Goal: Task Accomplishment & Management: Complete application form

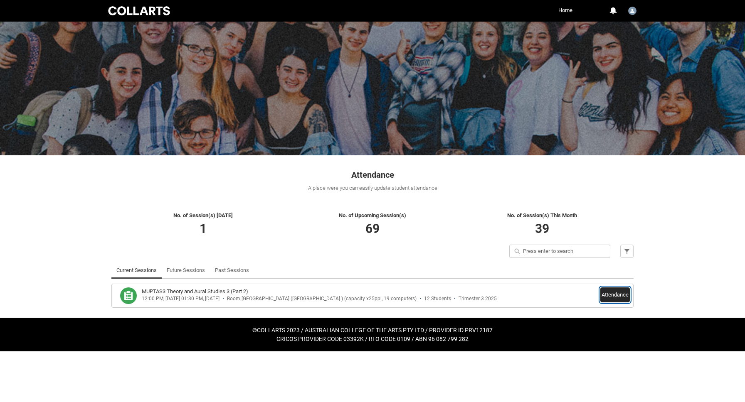
click at [613, 293] on button "Attendance" at bounding box center [615, 295] width 30 height 15
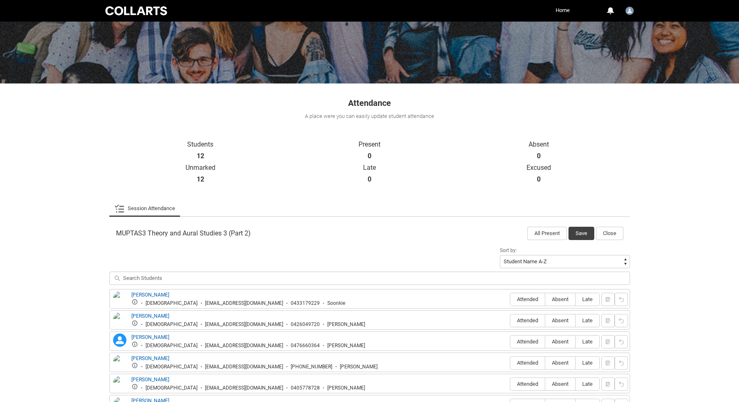
scroll to position [155, 0]
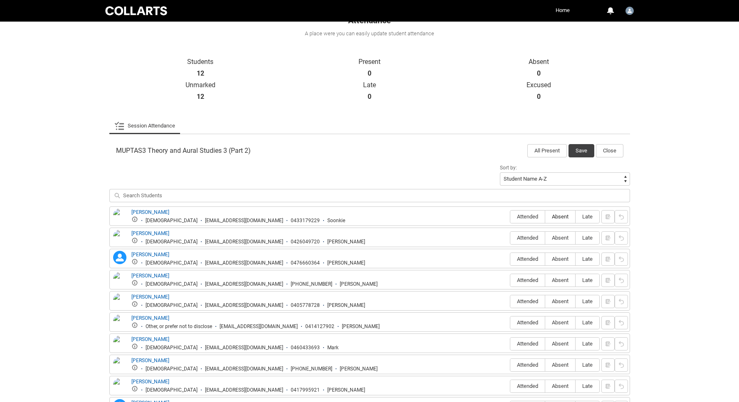
click at [555, 216] on span "Absent" at bounding box center [560, 217] width 30 height 6
click at [545, 217] on input "Absent" at bounding box center [545, 217] width 0 height 0
type lightning-radio-group "Absent"
radio input "true"
click at [524, 240] on span "Attended" at bounding box center [527, 238] width 34 height 6
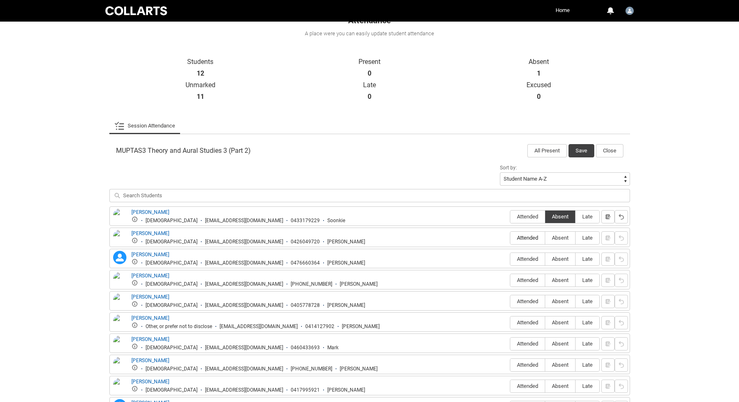
click at [510, 238] on input "Attended" at bounding box center [510, 238] width 0 height 0
type lightning-radio-group "Attended"
radio input "true"
click at [530, 257] on span "Attended" at bounding box center [527, 259] width 34 height 6
click at [510, 259] on input "Attended" at bounding box center [510, 259] width 0 height 0
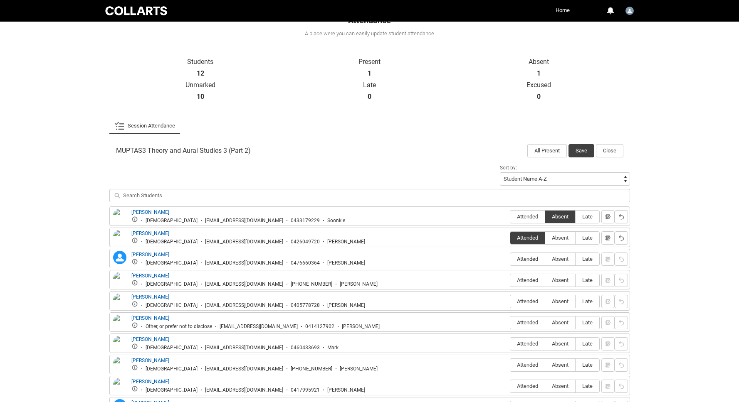
type lightning-radio-group "Attended"
radio input "true"
click at [530, 278] on span "Attended" at bounding box center [527, 280] width 34 height 6
click at [510, 280] on input "Attended" at bounding box center [510, 280] width 0 height 0
type lightning-radio-group "Attended"
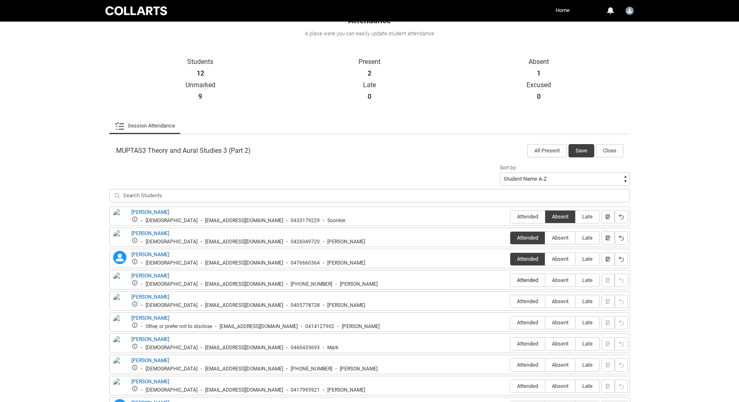
radio input "true"
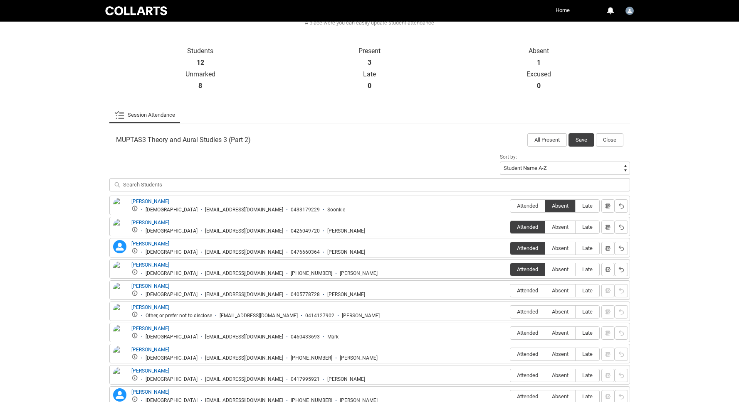
click at [528, 290] on span "Attended" at bounding box center [527, 291] width 34 height 6
click at [510, 291] on input "Attended" at bounding box center [510, 291] width 0 height 0
type lightning-radio-group "Attended"
radio input "true"
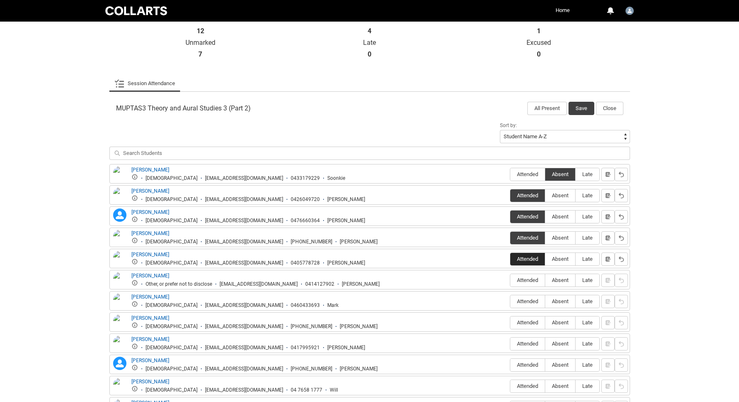
scroll to position [200, 0]
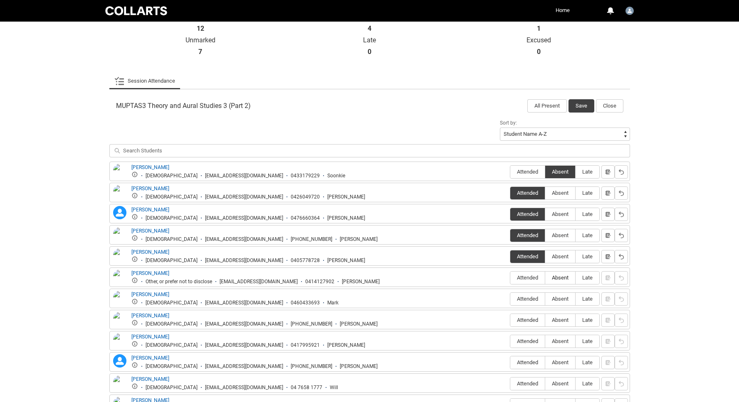
click at [555, 276] on span "Absent" at bounding box center [560, 278] width 30 height 6
click at [545, 278] on input "Absent" at bounding box center [545, 278] width 0 height 0
type lightning-radio-group "Absent"
radio input "true"
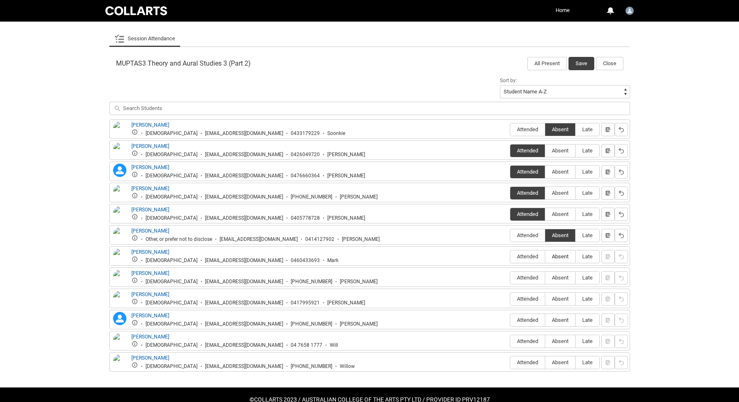
click at [554, 254] on span "Absent" at bounding box center [560, 257] width 30 height 6
click at [545, 256] on input "Absent" at bounding box center [545, 256] width 0 height 0
type lightning-radio-group "Absent"
radio input "true"
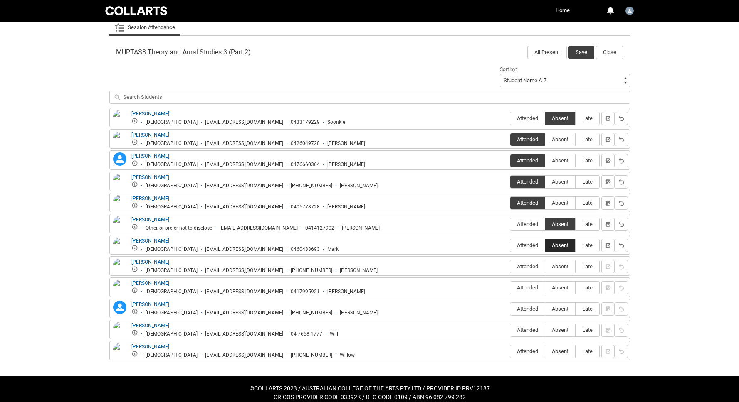
scroll to position [258, 0]
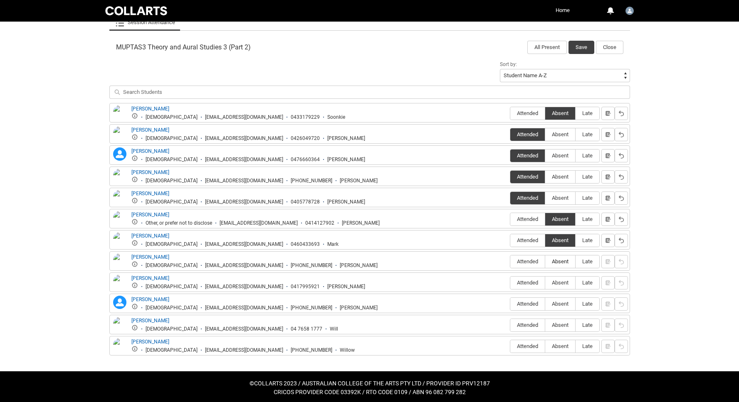
click at [557, 261] on span "Absent" at bounding box center [560, 262] width 30 height 6
click at [545, 261] on input "Absent" at bounding box center [545, 261] width 0 height 0
type lightning-radio-group "Absent"
radio input "true"
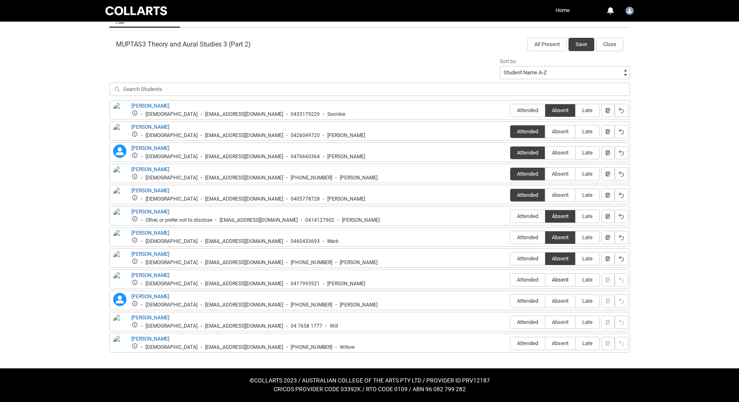
click at [559, 281] on span "Absent" at bounding box center [560, 280] width 30 height 6
click at [545, 280] on input "Absent" at bounding box center [545, 280] width 0 height 0
type lightning-radio-group "Absent"
radio input "true"
click at [556, 302] on span "Absent" at bounding box center [560, 301] width 30 height 6
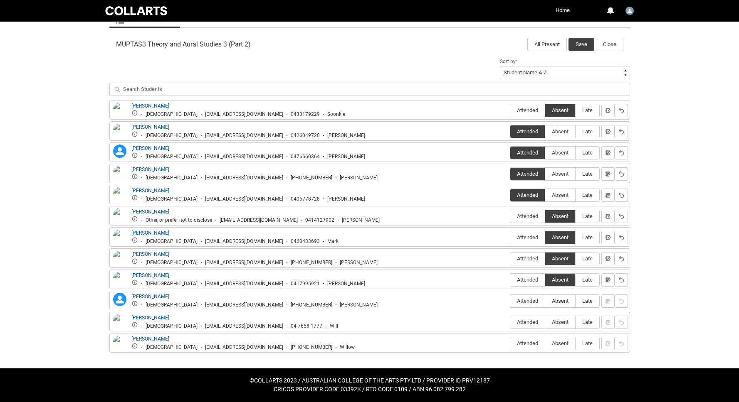
click at [545, 301] on input "Absent" at bounding box center [545, 301] width 0 height 0
type lightning-radio-group "Absent"
radio input "true"
click at [525, 343] on span "Attended" at bounding box center [527, 343] width 34 height 6
click at [510, 343] on input "Attended" at bounding box center [510, 343] width 0 height 0
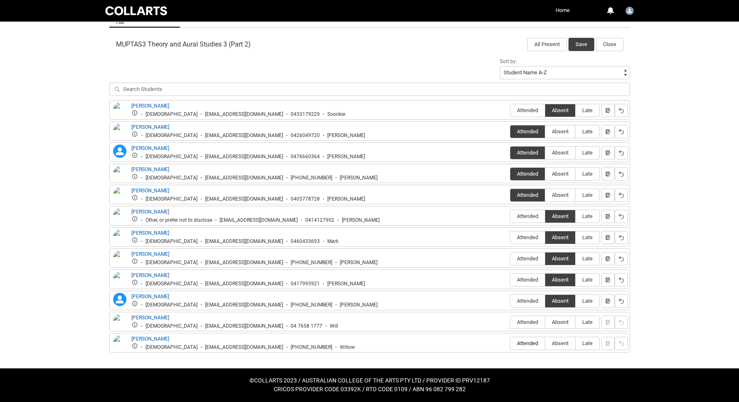
type lightning-radio-group "Attended"
radio input "true"
click at [556, 320] on span "Absent" at bounding box center [560, 322] width 30 height 6
click at [545, 322] on input "Absent" at bounding box center [545, 322] width 0 height 0
type lightning-radio-group "Absent"
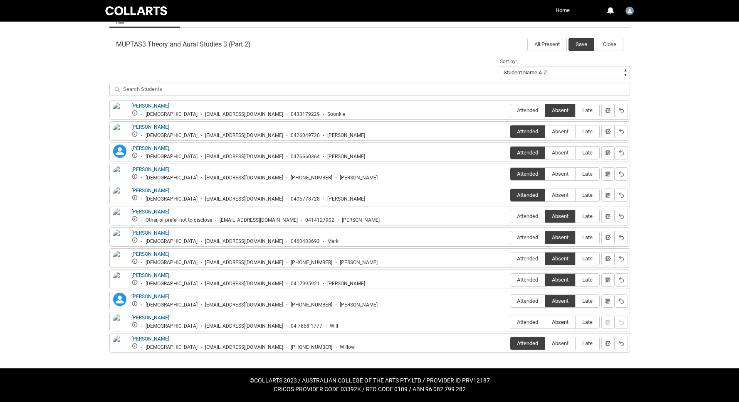
radio input "true"
click at [581, 42] on button "Save" at bounding box center [581, 44] width 26 height 13
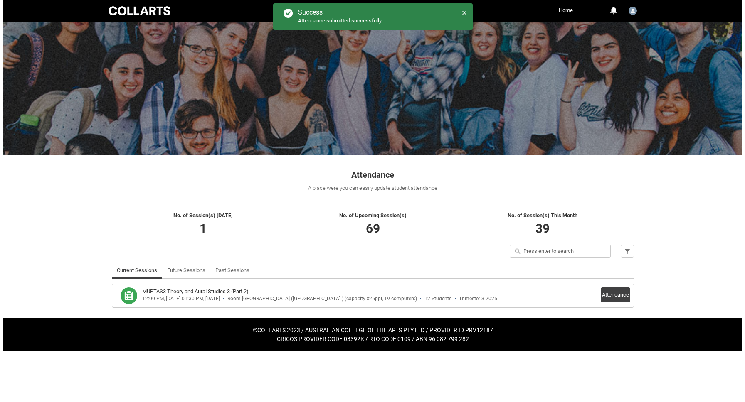
scroll to position [0, 0]
